Goal: Information Seeking & Learning: Learn about a topic

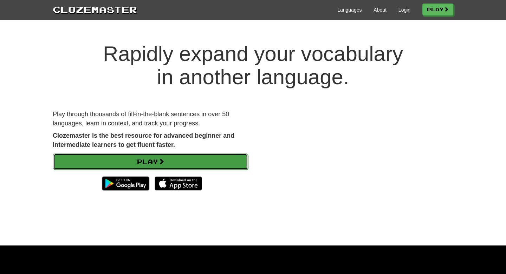
click at [149, 159] on link "Play" at bounding box center [150, 161] width 195 height 16
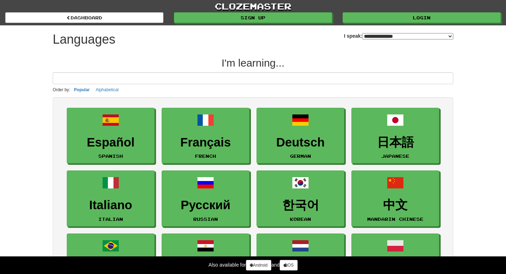
select select "*******"
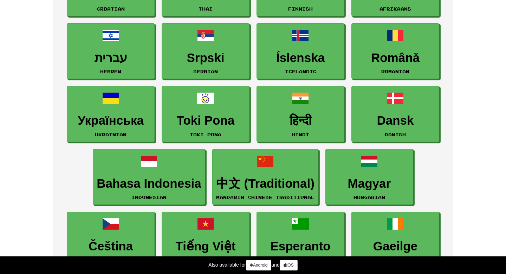
scroll to position [445, 0]
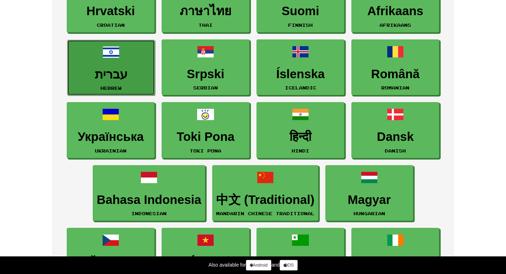
click at [139, 63] on link "עברית Hebrew" at bounding box center [111, 68] width 88 height 56
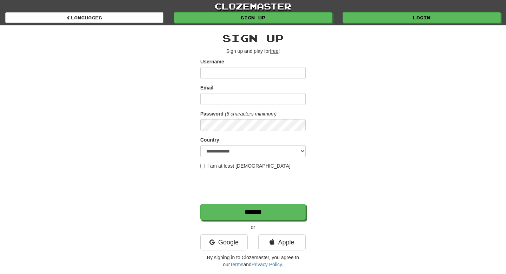
click at [219, 73] on input "Username" at bounding box center [252, 73] width 105 height 12
click at [233, 241] on link "Google" at bounding box center [223, 242] width 47 height 16
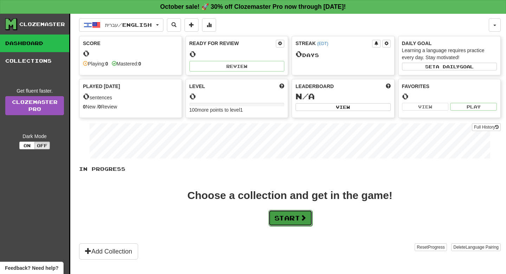
click at [294, 221] on button "Start" at bounding box center [291, 218] width 44 height 16
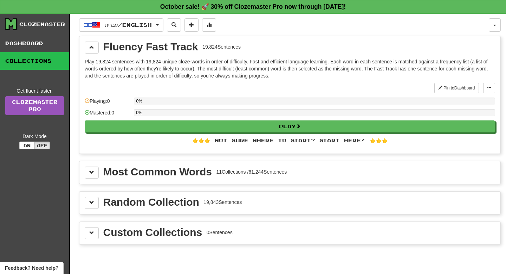
click at [214, 175] on div "Most Common Words 11 Collections / 61,244 Sentences" at bounding box center [195, 171] width 184 height 11
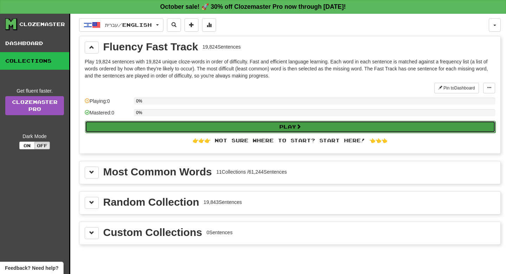
click at [154, 122] on button "Play" at bounding box center [290, 127] width 411 height 12
select select "**"
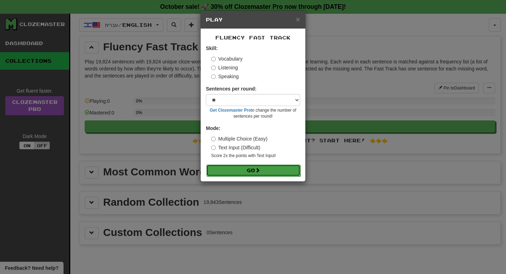
click at [233, 170] on button "Go" at bounding box center [253, 170] width 94 height 12
click at [294, 21] on h5 "Play" at bounding box center [253, 19] width 94 height 7
click at [297, 21] on span "×" at bounding box center [298, 19] width 4 height 8
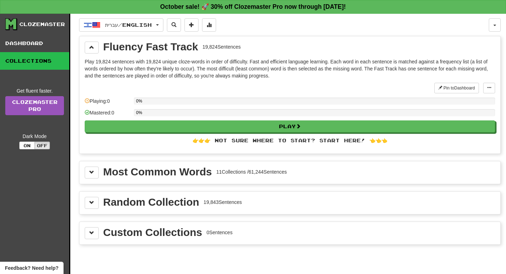
click at [128, 182] on div "Most Common Words 11 Collections / 61,244 Sentences" at bounding box center [289, 172] width 421 height 22
click at [99, 174] on div "Most Common Words 11 Collections / 61,244 Sentences" at bounding box center [290, 172] width 411 height 12
click at [92, 178] on button at bounding box center [92, 172] width 14 height 12
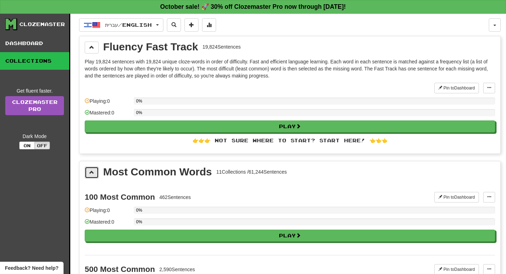
click at [92, 178] on button at bounding box center [92, 172] width 14 height 12
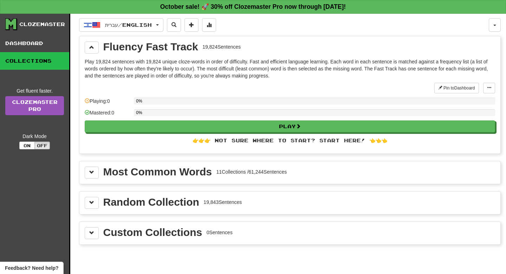
click at [253, 142] on div "👉👉👉 Not sure where to start? Start here! 👈👈👈" at bounding box center [290, 140] width 411 height 7
click at [212, 142] on div "👉👉👉 Not sure where to start? Start here! 👈👈👈" at bounding box center [290, 140] width 411 height 7
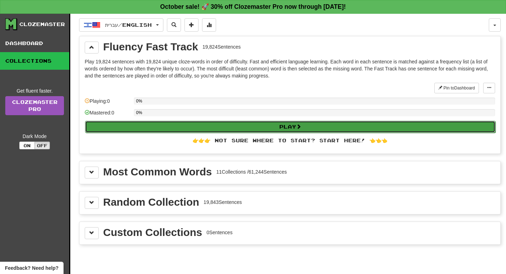
click at [213, 131] on button "Play" at bounding box center [290, 127] width 411 height 12
select select "**"
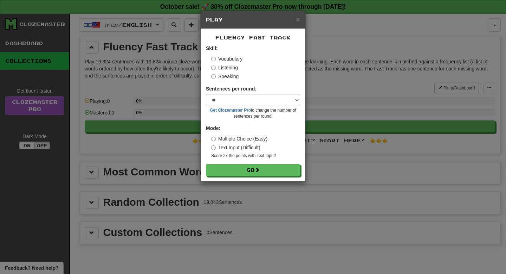
click at [225, 69] on label "Listening" at bounding box center [224, 67] width 27 height 7
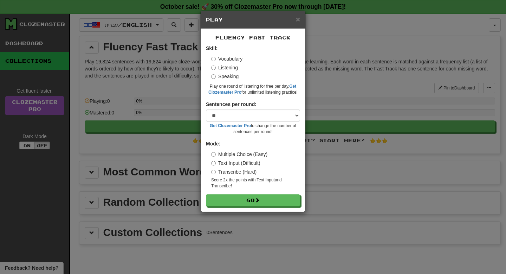
click at [224, 76] on label "Speaking" at bounding box center [224, 76] width 27 height 7
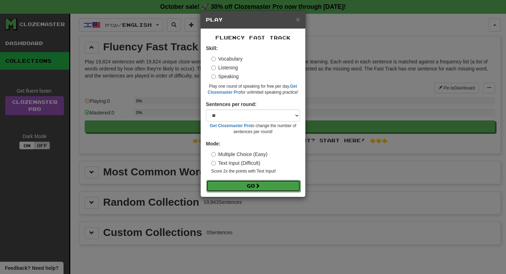
click at [244, 180] on button "Go" at bounding box center [253, 186] width 94 height 12
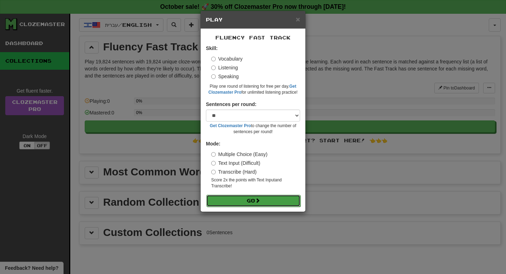
click at [245, 200] on button "Go" at bounding box center [253, 200] width 94 height 12
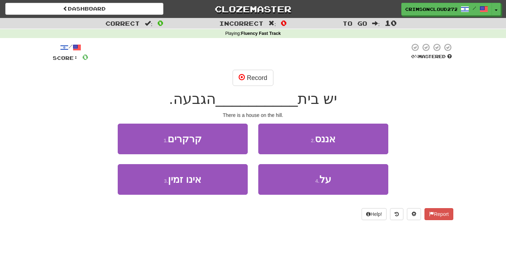
click at [334, 99] on span "יש בית" at bounding box center [317, 98] width 39 height 17
click at [268, 78] on button "Record" at bounding box center [253, 78] width 40 height 16
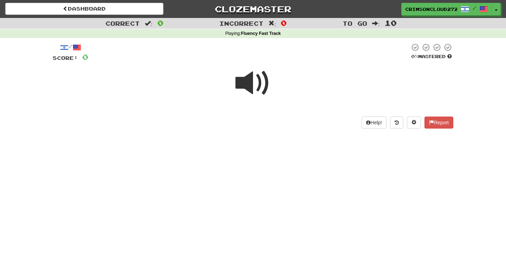
click at [248, 84] on span at bounding box center [253, 82] width 35 height 35
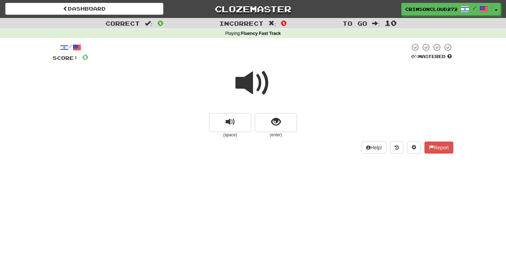
click at [248, 84] on span at bounding box center [253, 82] width 35 height 35
click at [274, 120] on span "show sentence" at bounding box center [275, 121] width 9 height 9
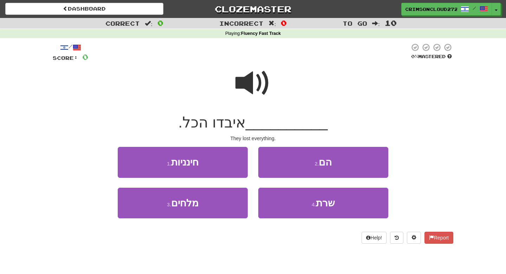
click at [266, 83] on span at bounding box center [253, 82] width 35 height 35
click at [258, 75] on span at bounding box center [253, 82] width 35 height 35
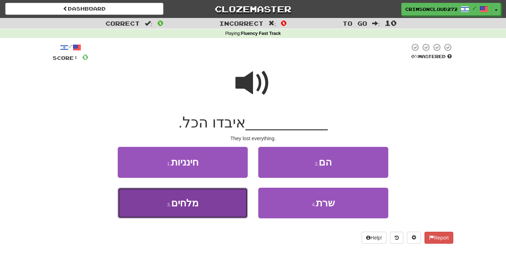
click at [208, 206] on button "3 . מלחים" at bounding box center [183, 202] width 130 height 31
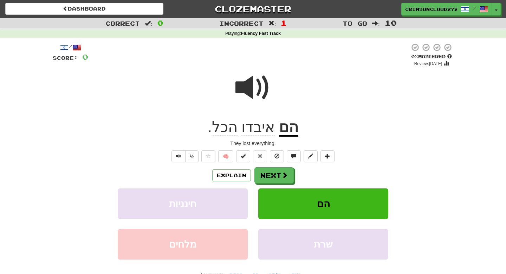
click at [287, 129] on u "הם" at bounding box center [288, 127] width 19 height 18
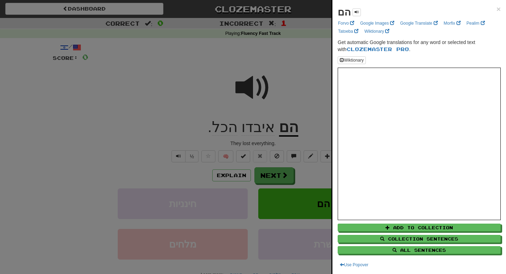
click at [270, 120] on div at bounding box center [253, 137] width 506 height 274
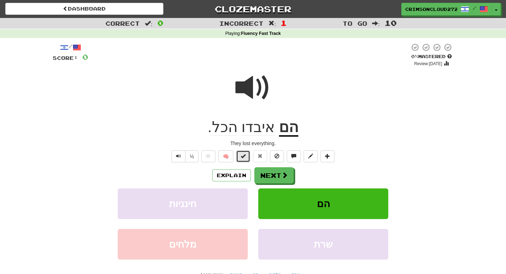
click at [245, 155] on button at bounding box center [243, 156] width 14 height 12
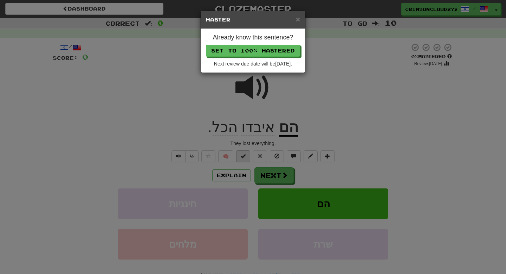
click at [245, 155] on div "× Master Already know this sentence? Set to 100% Mastered Next review due date …" at bounding box center [253, 137] width 506 height 274
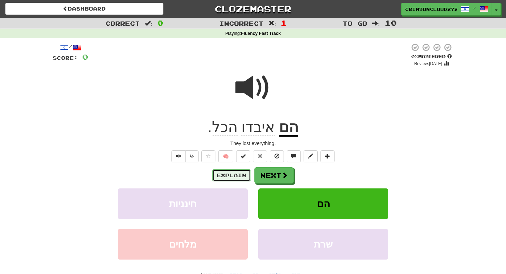
click at [232, 176] on button "Explain" at bounding box center [231, 175] width 39 height 12
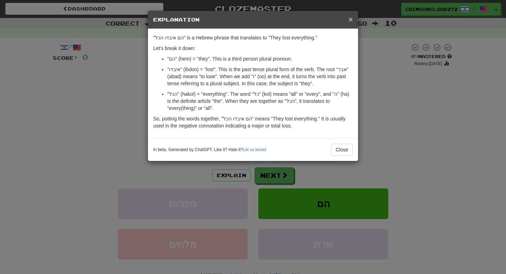
click at [349, 19] on span "×" at bounding box center [351, 19] width 4 height 8
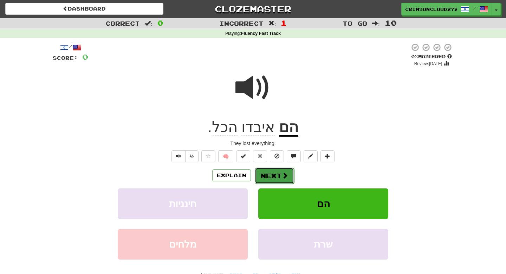
click at [268, 174] on button "Next" at bounding box center [274, 175] width 39 height 16
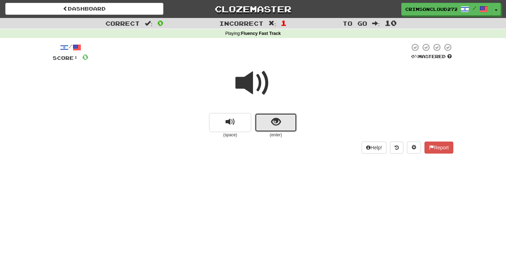
click at [268, 122] on button "show sentence" at bounding box center [276, 122] width 42 height 19
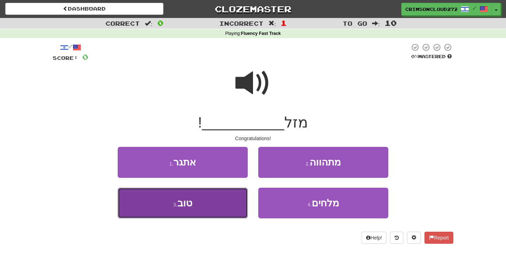
click at [192, 207] on span "טוב" at bounding box center [185, 202] width 15 height 11
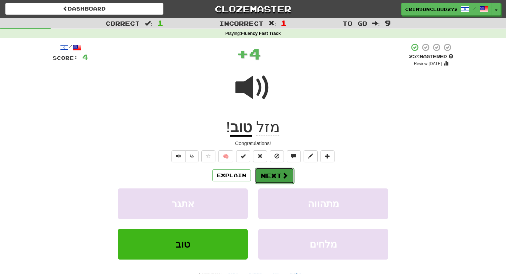
click at [274, 175] on button "Next" at bounding box center [274, 175] width 39 height 16
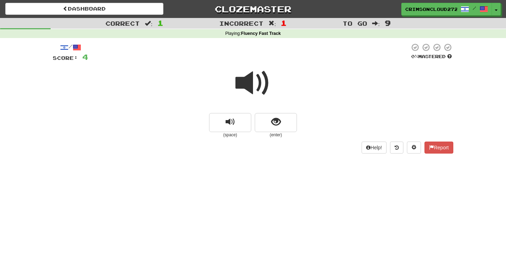
click at [259, 83] on span at bounding box center [253, 82] width 35 height 35
click at [287, 134] on small "(enter)" at bounding box center [276, 135] width 42 height 6
click at [278, 122] on span "show sentence" at bounding box center [275, 121] width 9 height 9
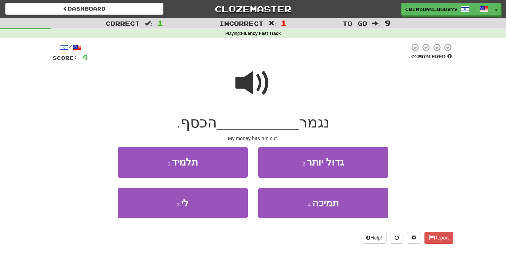
click at [251, 84] on span at bounding box center [253, 82] width 35 height 35
click at [253, 83] on span at bounding box center [253, 82] width 35 height 35
click at [251, 80] on span at bounding box center [253, 82] width 35 height 35
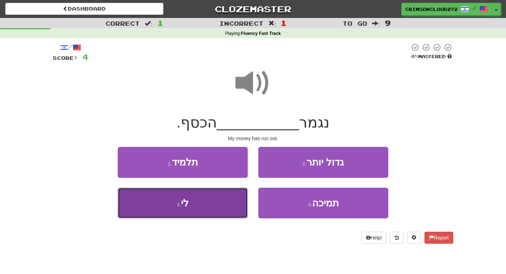
click at [194, 195] on button "3 . לי" at bounding box center [183, 202] width 130 height 31
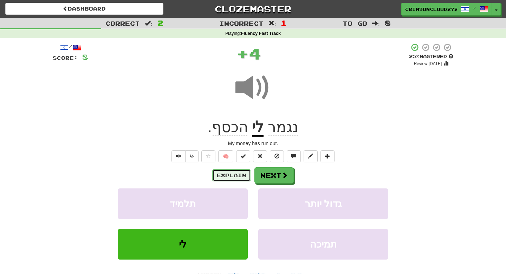
click at [232, 174] on button "Explain" at bounding box center [231, 175] width 39 height 12
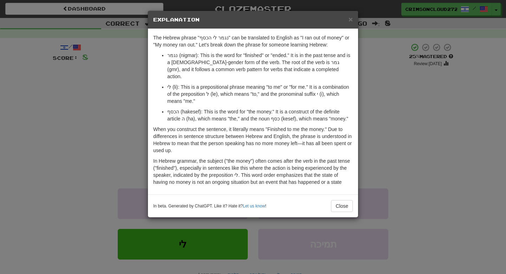
click at [350, 24] on div "× Explanation" at bounding box center [253, 20] width 210 height 18
click at [350, 23] on span "×" at bounding box center [351, 19] width 4 height 8
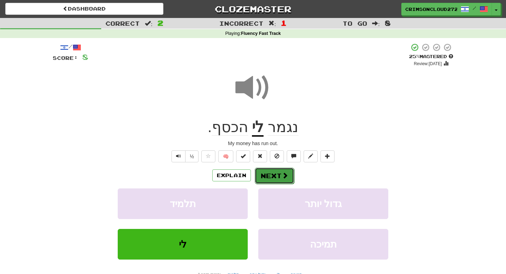
click at [262, 181] on button "Next" at bounding box center [274, 175] width 39 height 16
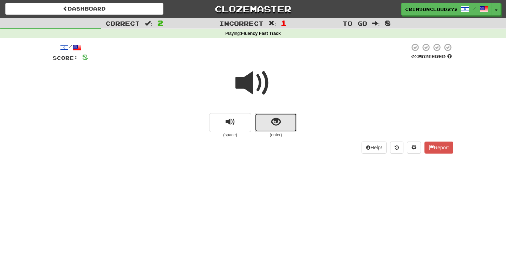
click at [268, 118] on button "show sentence" at bounding box center [276, 122] width 42 height 19
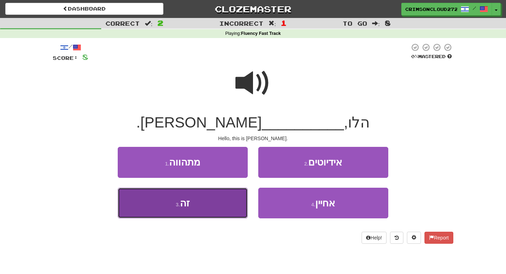
click at [196, 196] on button "3 . זה" at bounding box center [183, 202] width 130 height 31
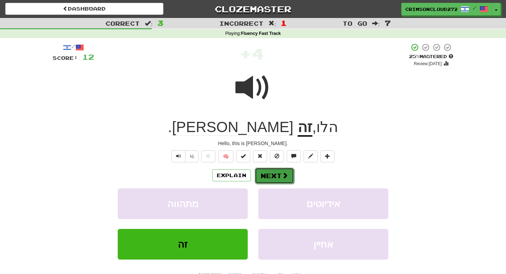
click at [275, 170] on button "Next" at bounding box center [274, 175] width 39 height 16
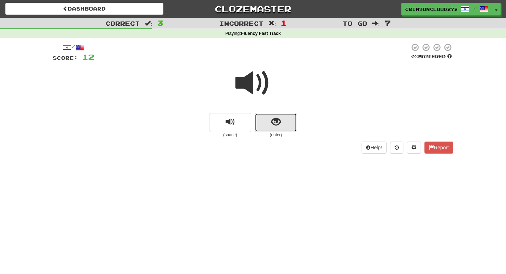
click at [278, 124] on span "show sentence" at bounding box center [275, 121] width 9 height 9
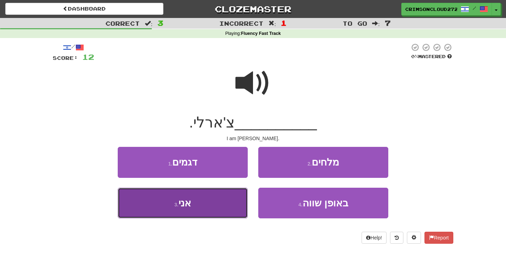
click at [206, 209] on button "3 . אני" at bounding box center [183, 202] width 130 height 31
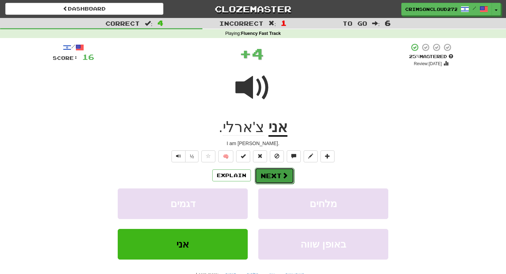
click at [268, 172] on button "Next" at bounding box center [274, 175] width 39 height 16
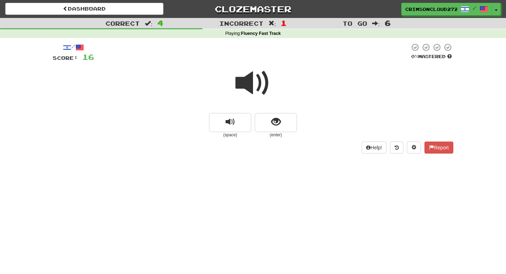
click at [250, 83] on span at bounding box center [253, 82] width 35 height 35
click at [263, 114] on button "show sentence" at bounding box center [276, 122] width 42 height 19
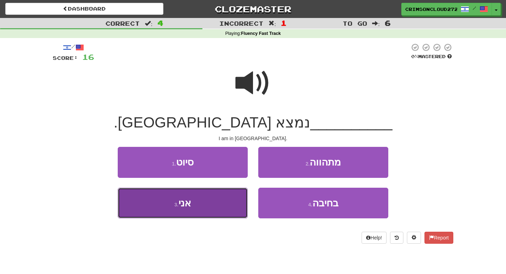
click at [207, 202] on button "3 . אני" at bounding box center [183, 202] width 130 height 31
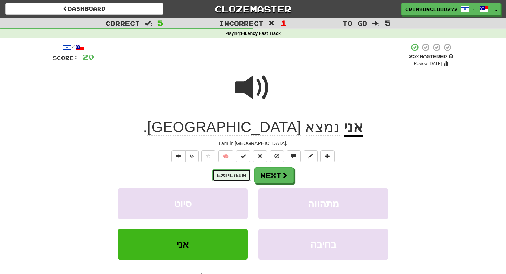
click at [229, 173] on button "Explain" at bounding box center [231, 175] width 39 height 12
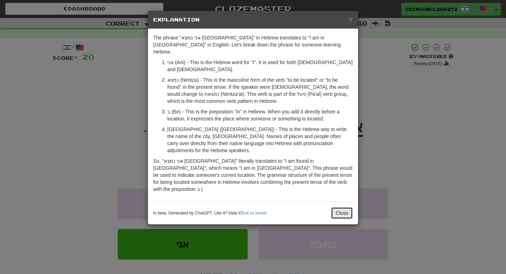
click at [340, 207] on button "Close" at bounding box center [342, 213] width 22 height 12
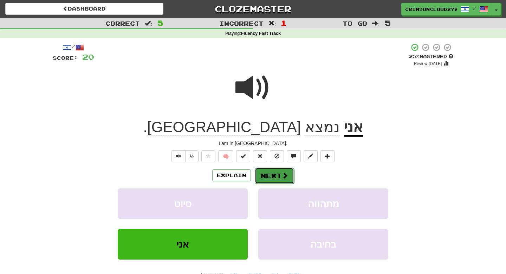
click at [277, 178] on button "Next" at bounding box center [274, 175] width 39 height 16
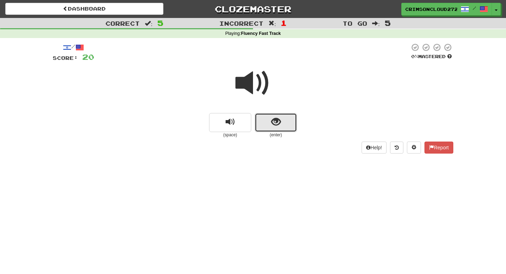
click at [263, 125] on button "show sentence" at bounding box center [276, 122] width 42 height 19
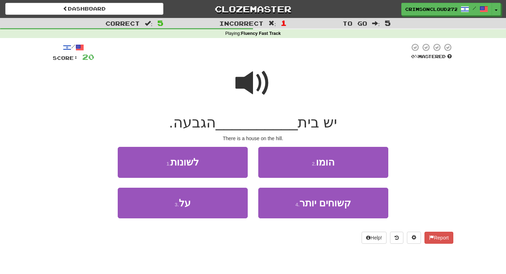
click at [259, 95] on span at bounding box center [253, 82] width 35 height 35
click at [238, 91] on span at bounding box center [253, 82] width 35 height 35
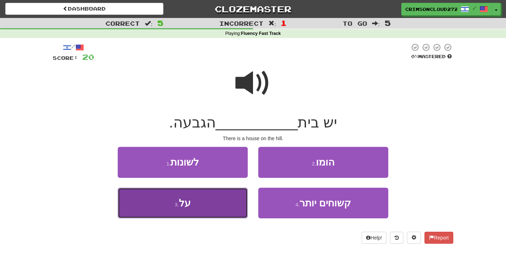
click at [211, 201] on button "3 . על" at bounding box center [183, 202] width 130 height 31
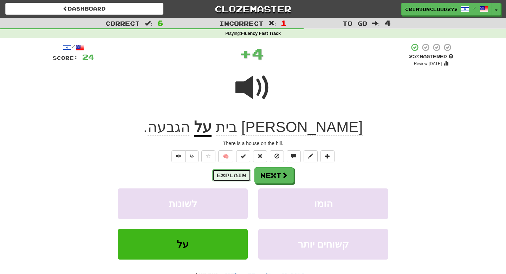
click at [231, 173] on button "Explain" at bounding box center [231, 175] width 39 height 12
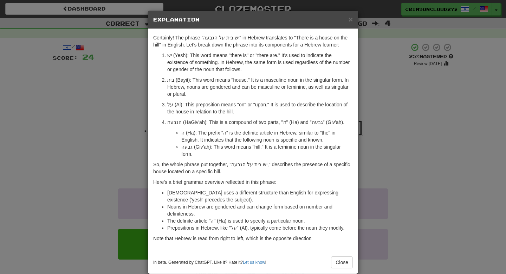
click at [426, 69] on div "× Explanation Certainly! The phrase "יש בית על הגבעה" in Hebrew translates to "…" at bounding box center [253, 137] width 506 height 274
